Goal: Transaction & Acquisition: Subscribe to service/newsletter

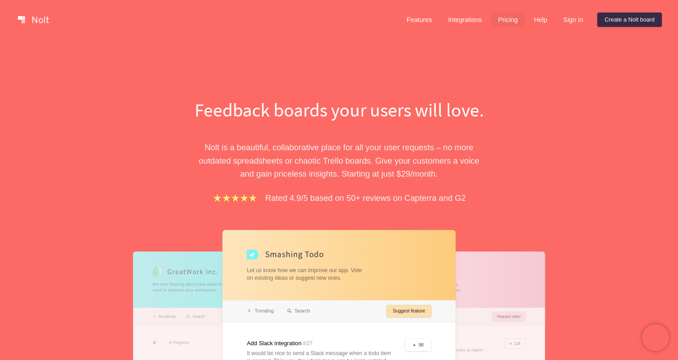
click at [503, 22] on link "Pricing" at bounding box center [508, 20] width 34 height 14
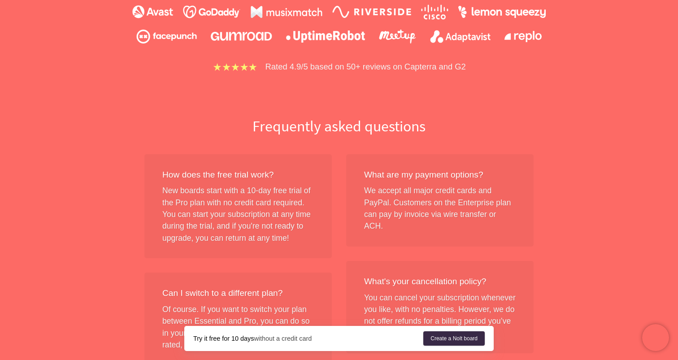
scroll to position [710, 0]
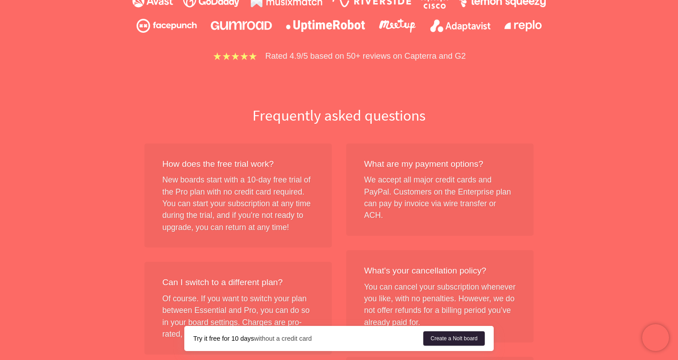
click at [449, 339] on link "Create a Nolt board" at bounding box center [453, 338] width 61 height 14
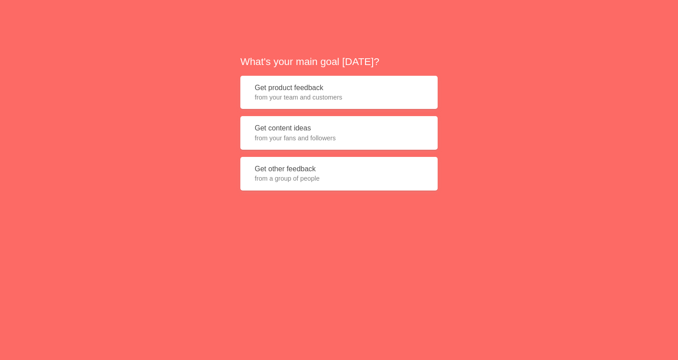
click at [294, 90] on button "Get product feedback from your team and customers" at bounding box center [338, 93] width 197 height 34
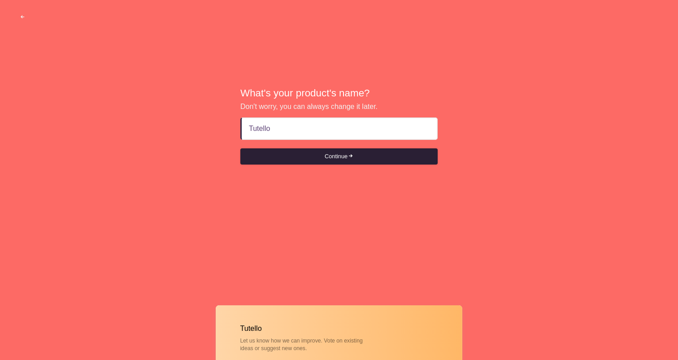
click at [334, 158] on button "Continue" at bounding box center [338, 156] width 197 height 16
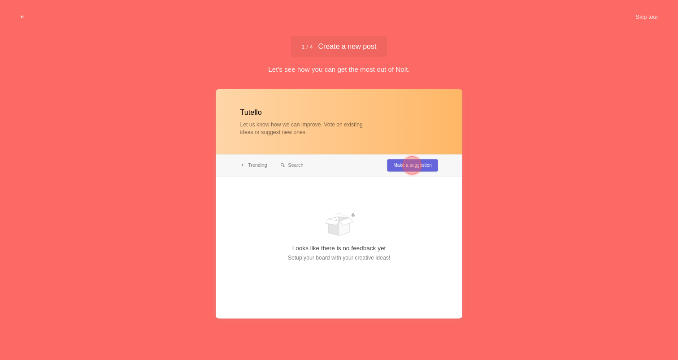
type input "Tutello"
click at [412, 164] on div at bounding box center [412, 165] width 18 height 18
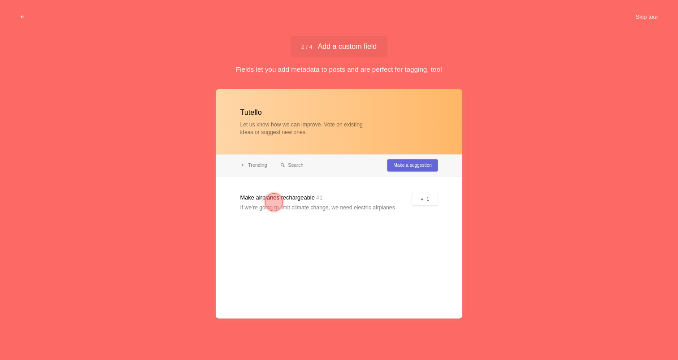
click at [276, 203] on div at bounding box center [274, 202] width 18 height 18
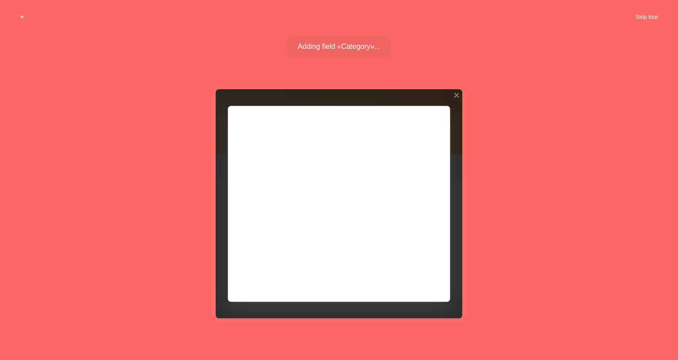
click at [646, 15] on button "Skip tour" at bounding box center [646, 17] width 44 height 16
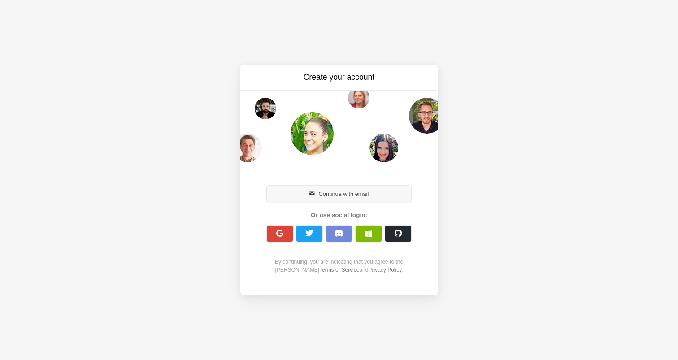
click at [353, 193] on button "Continue with email" at bounding box center [339, 194] width 144 height 16
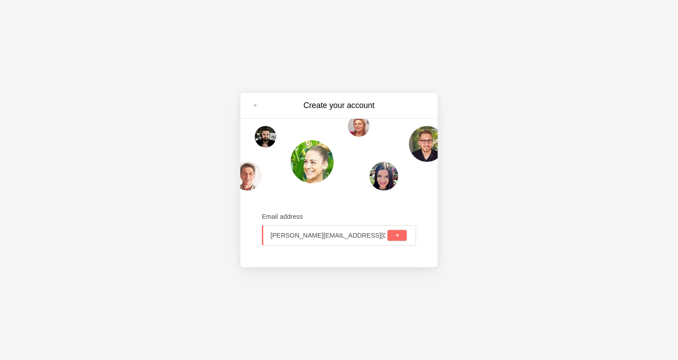
type input "[PERSON_NAME][EMAIL_ADDRESS][DOMAIN_NAME]"
click at [330, 238] on input "[PERSON_NAME][EMAIL_ADDRESS][DOMAIN_NAME]" at bounding box center [327, 235] width 116 height 20
click at [396, 236] on span "submit" at bounding box center [396, 235] width 5 height 5
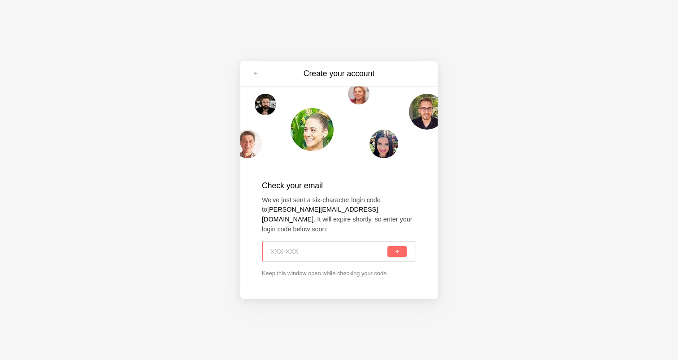
paste input "R5S-KNU"
type input "R5S-KNU"
click at [397, 249] on button "submit" at bounding box center [396, 251] width 19 height 11
